Goal: Task Accomplishment & Management: Manage account settings

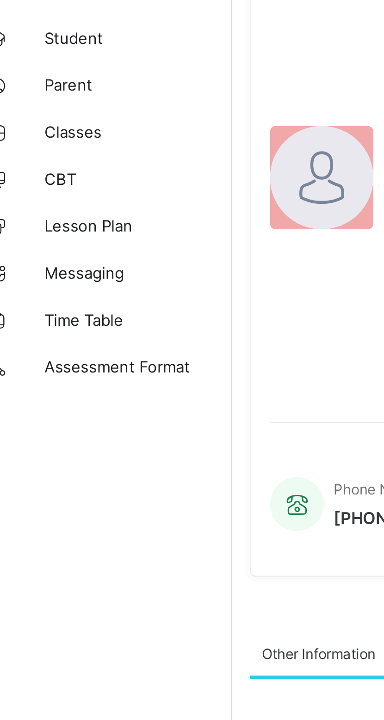
click at [49, 113] on span "Parent" at bounding box center [74, 110] width 74 height 7
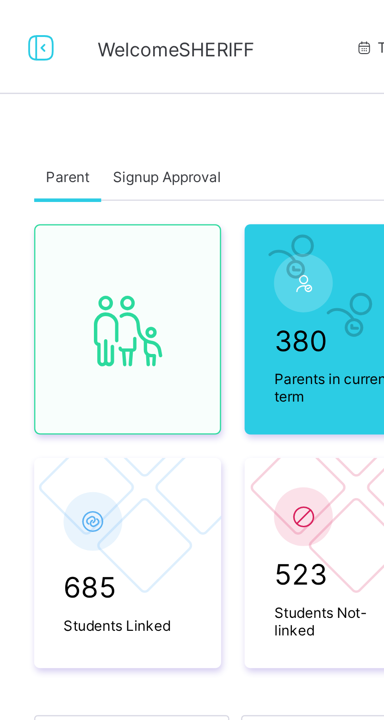
click at [190, 72] on span "Signup Approval" at bounding box center [180, 69] width 43 height 7
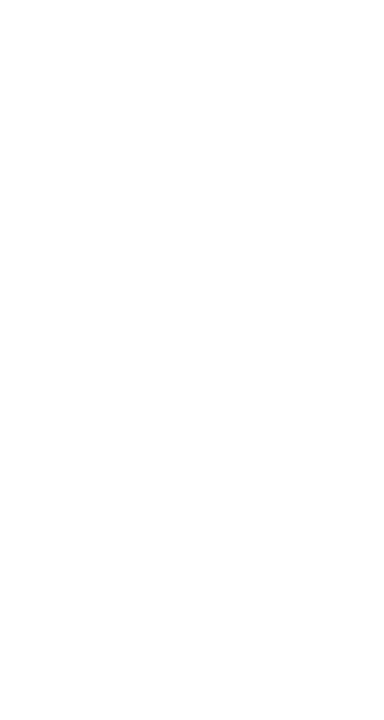
click at [360, 31] on span "Approve" at bounding box center [349, 28] width 22 height 7
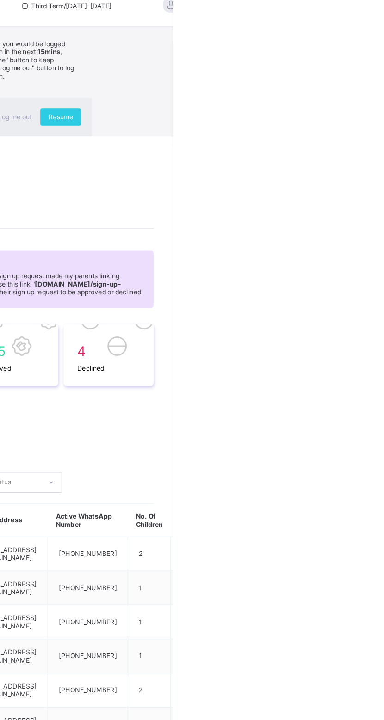
click at [305, 121] on div "Resume" at bounding box center [288, 113] width 35 height 15
